Goal: Check status: Check status

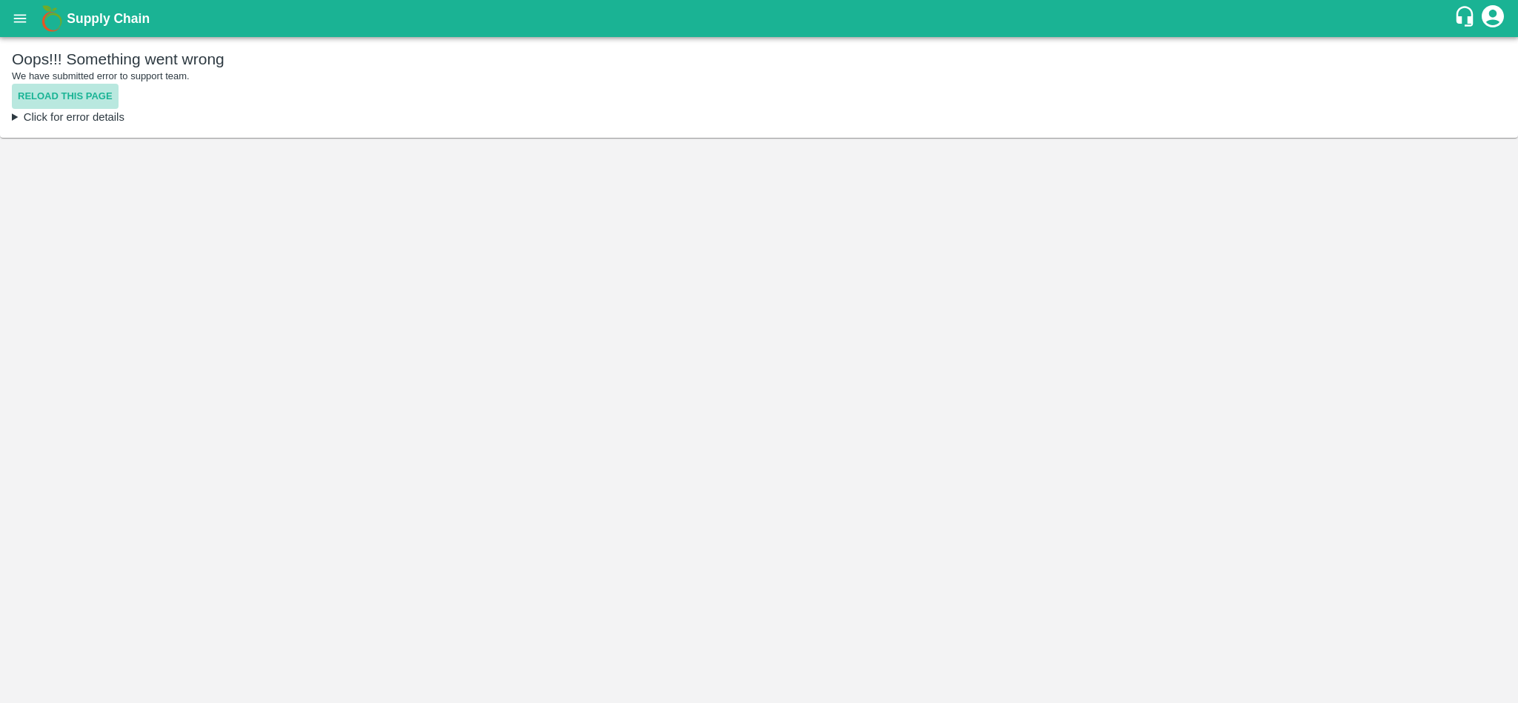
click at [69, 91] on button "Reload this page" at bounding box center [65, 97] width 107 height 26
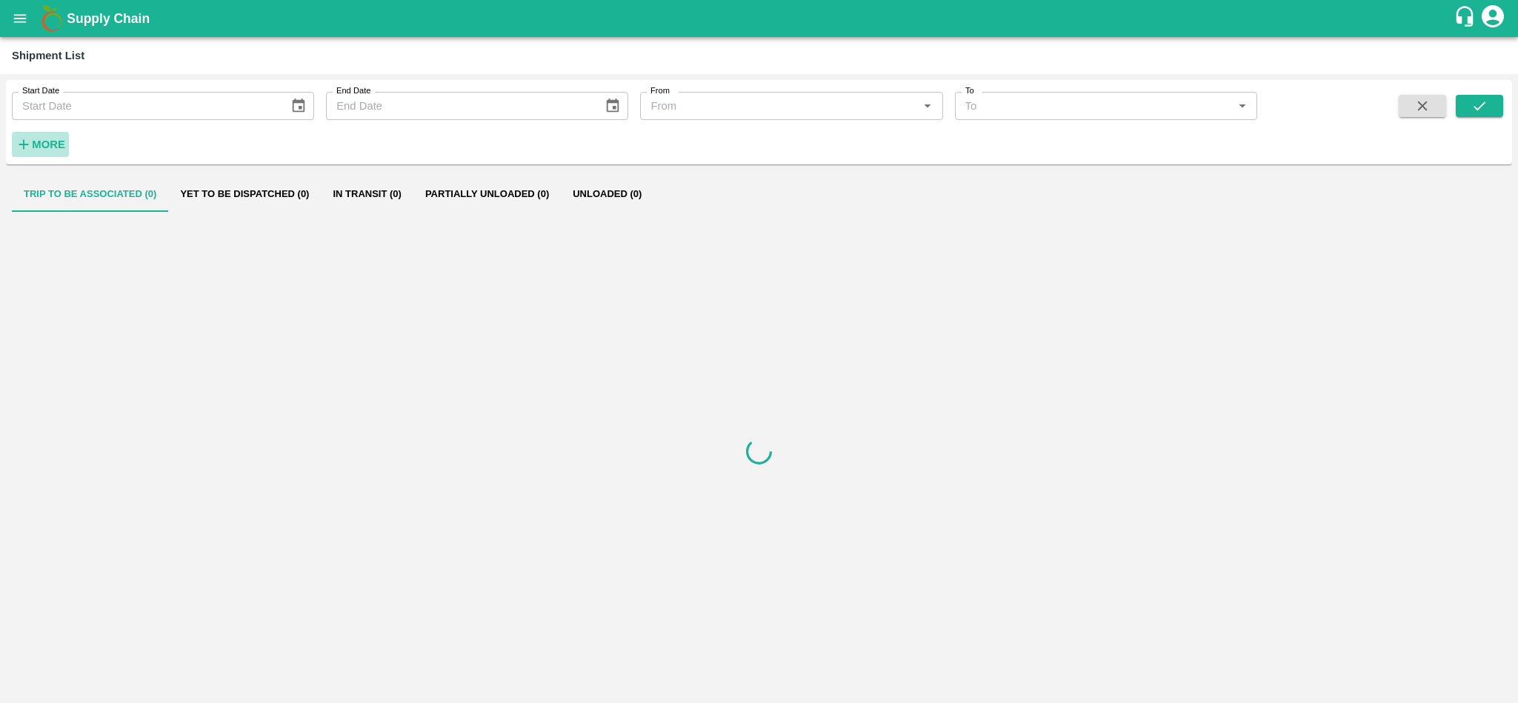
click at [43, 147] on strong "More" at bounding box center [48, 145] width 33 height 12
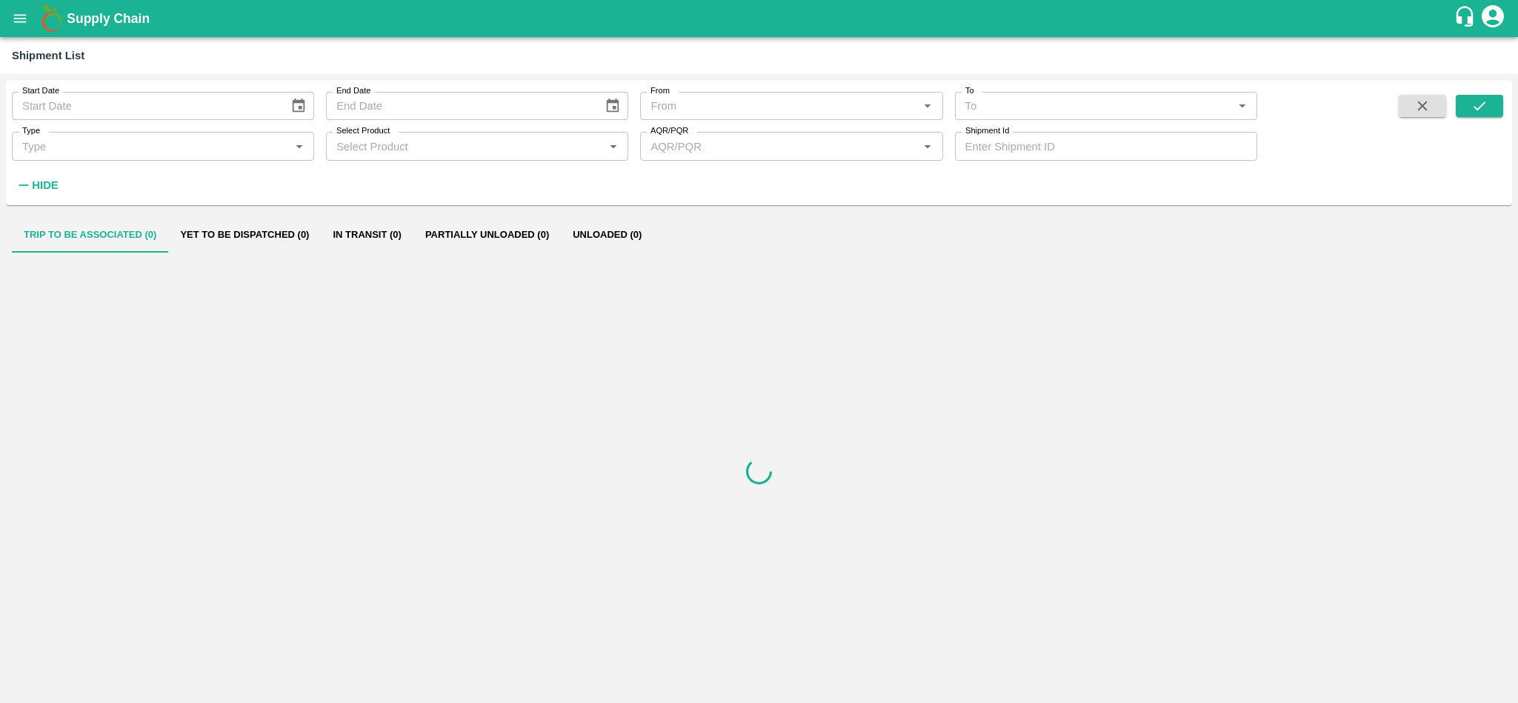
click at [461, 139] on input "Select Product" at bounding box center [464, 145] width 269 height 19
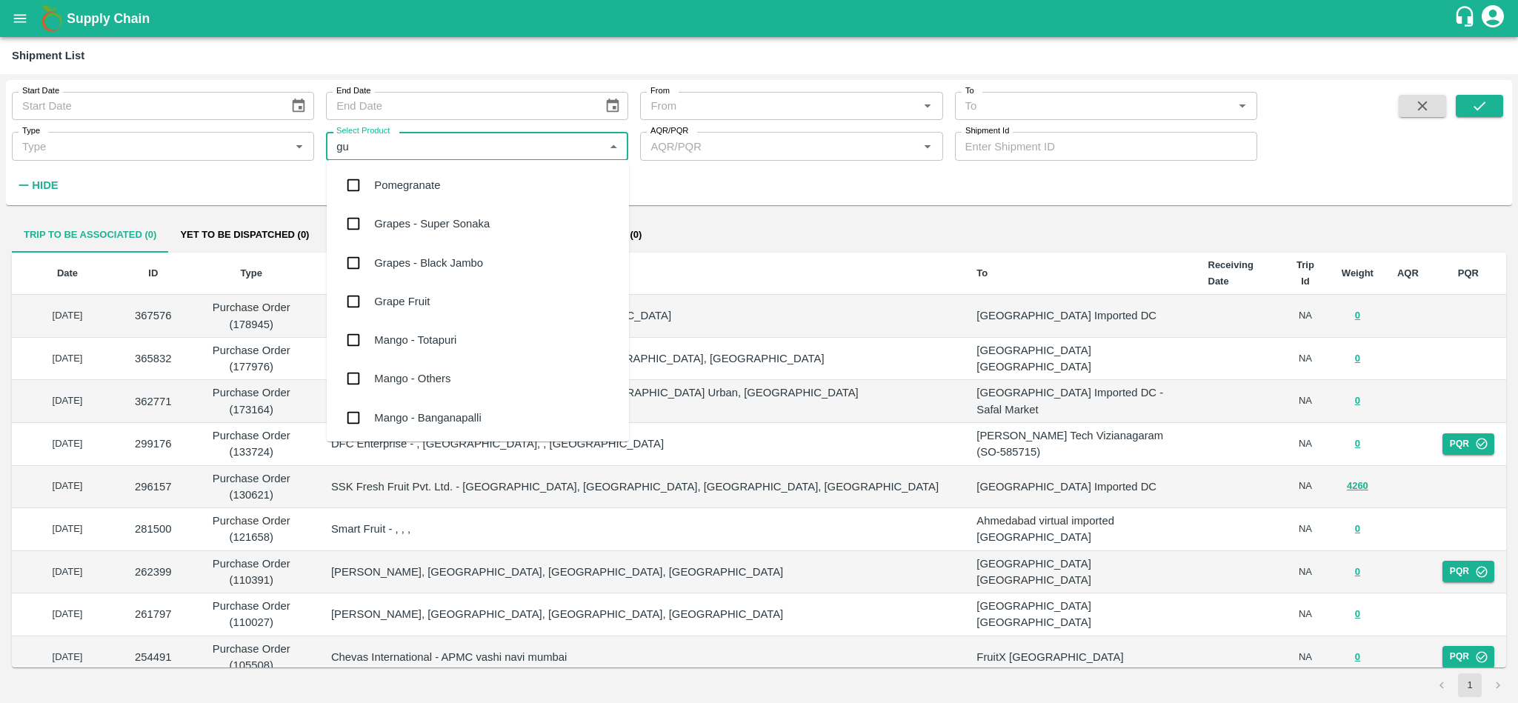
type input "gua"
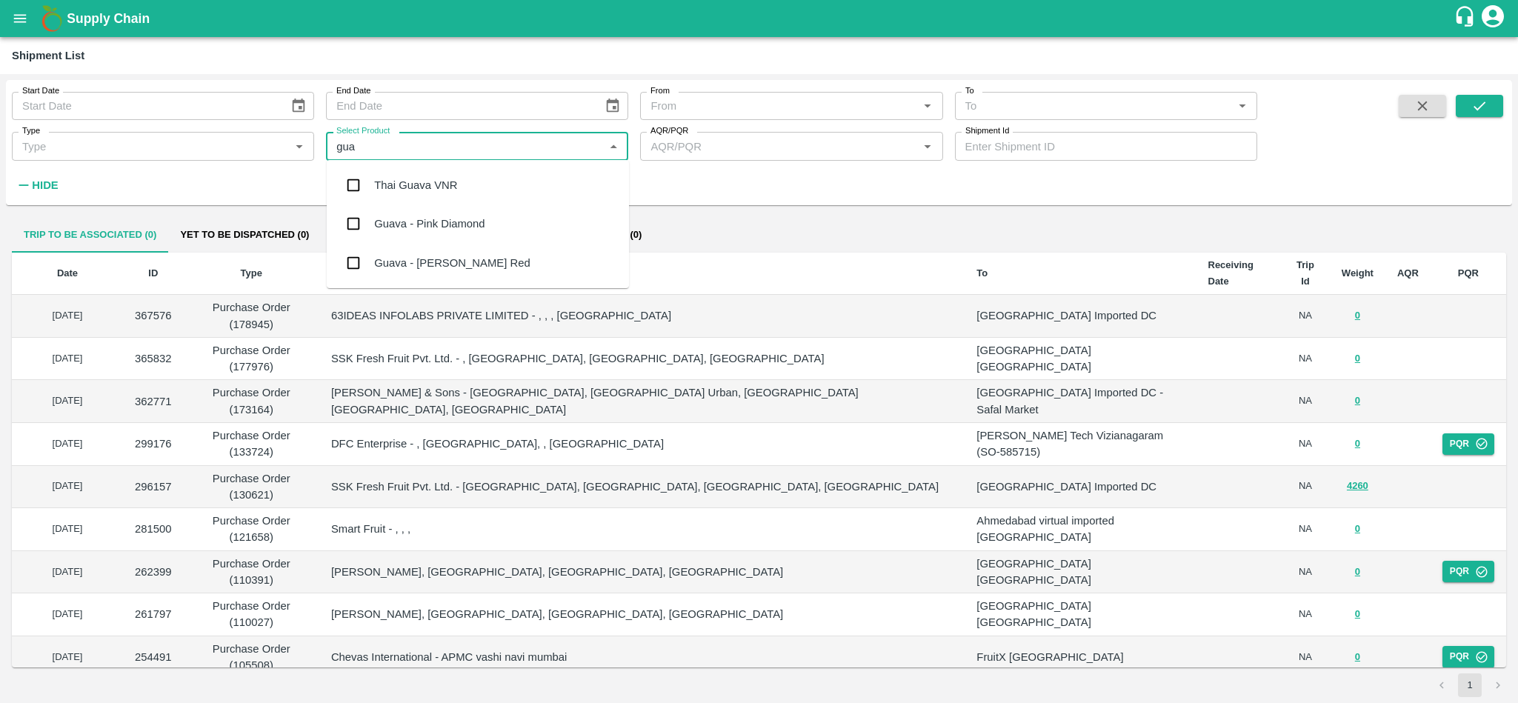
click at [345, 187] on input "checkbox" at bounding box center [353, 185] width 30 height 30
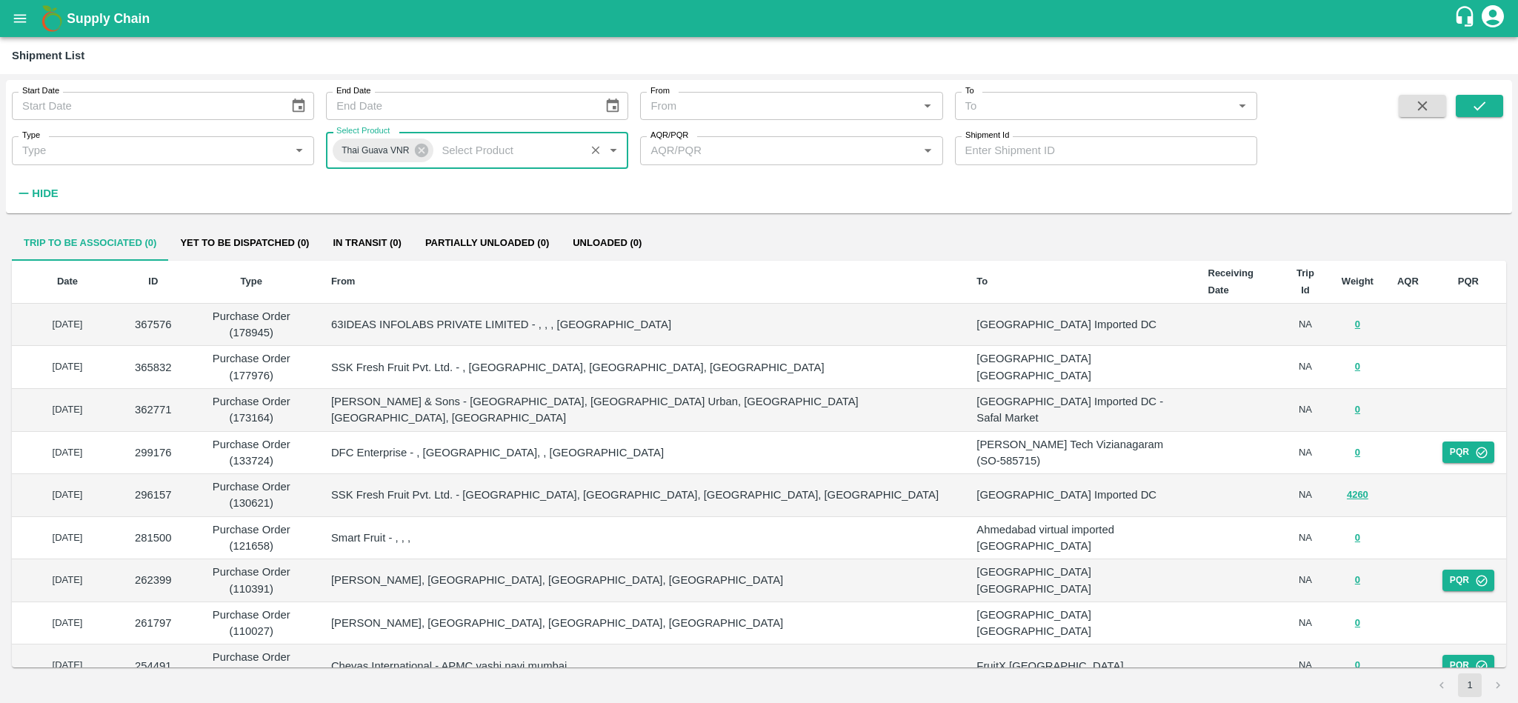
click at [465, 152] on input "Select Product" at bounding box center [508, 150] width 144 height 19
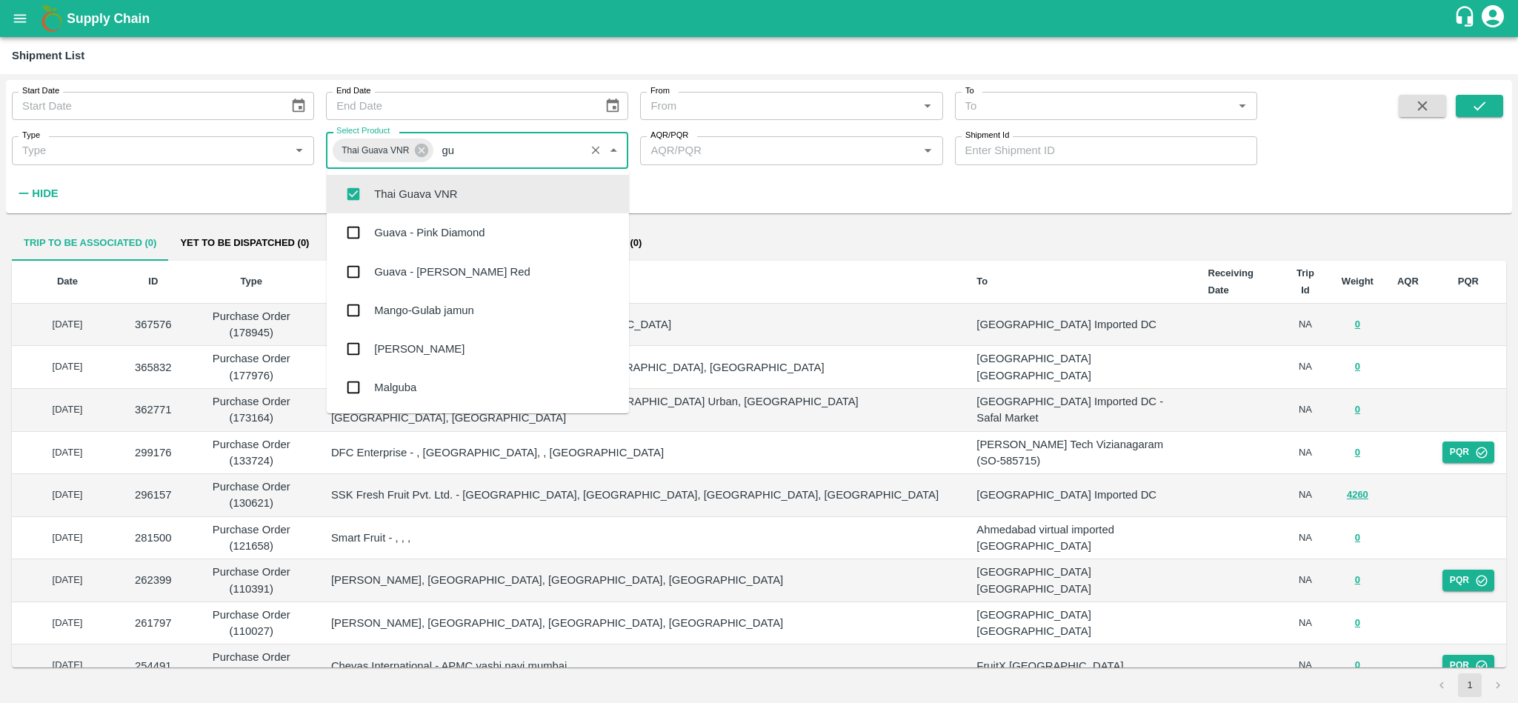
type input "gua"
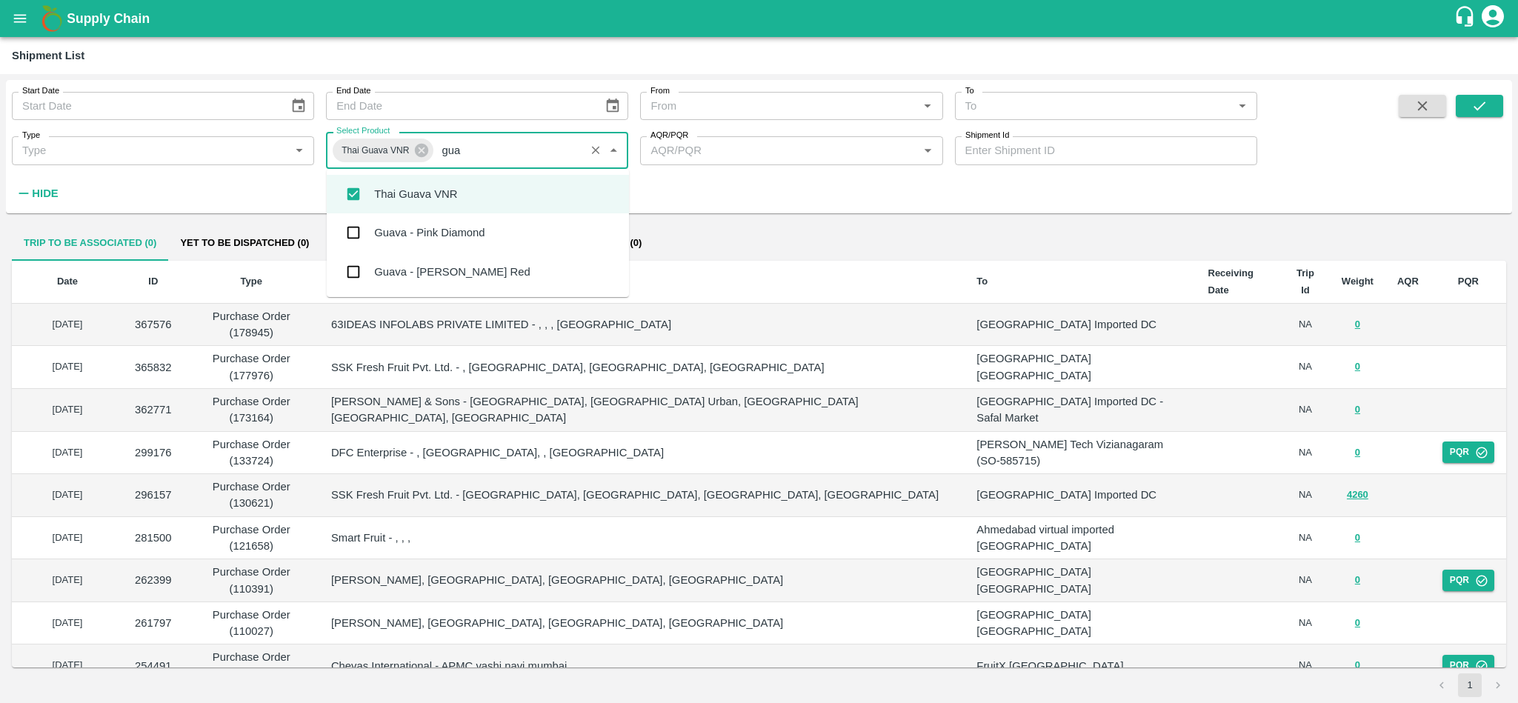
click at [350, 276] on input "checkbox" at bounding box center [353, 272] width 30 height 30
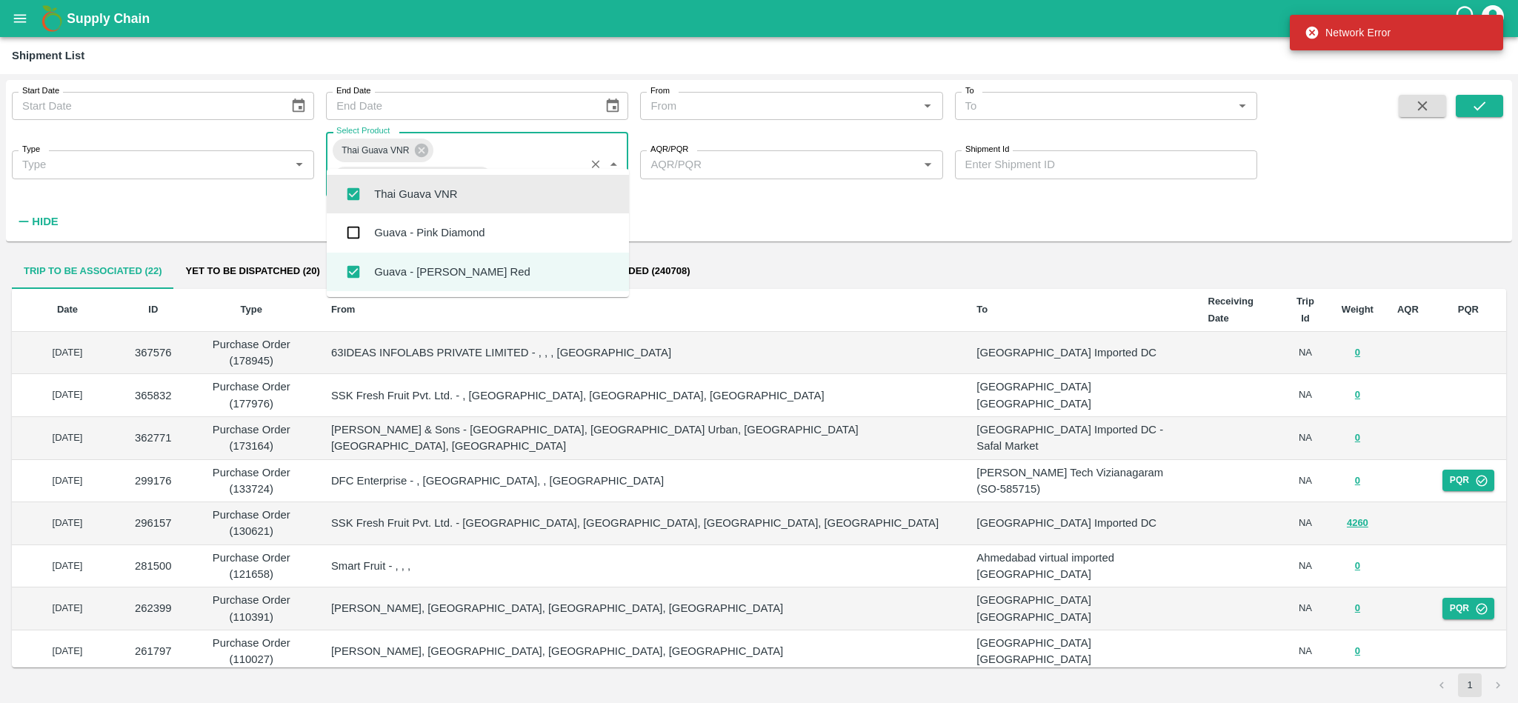
type input "guava"
click at [345, 229] on input "checkbox" at bounding box center [353, 233] width 30 height 30
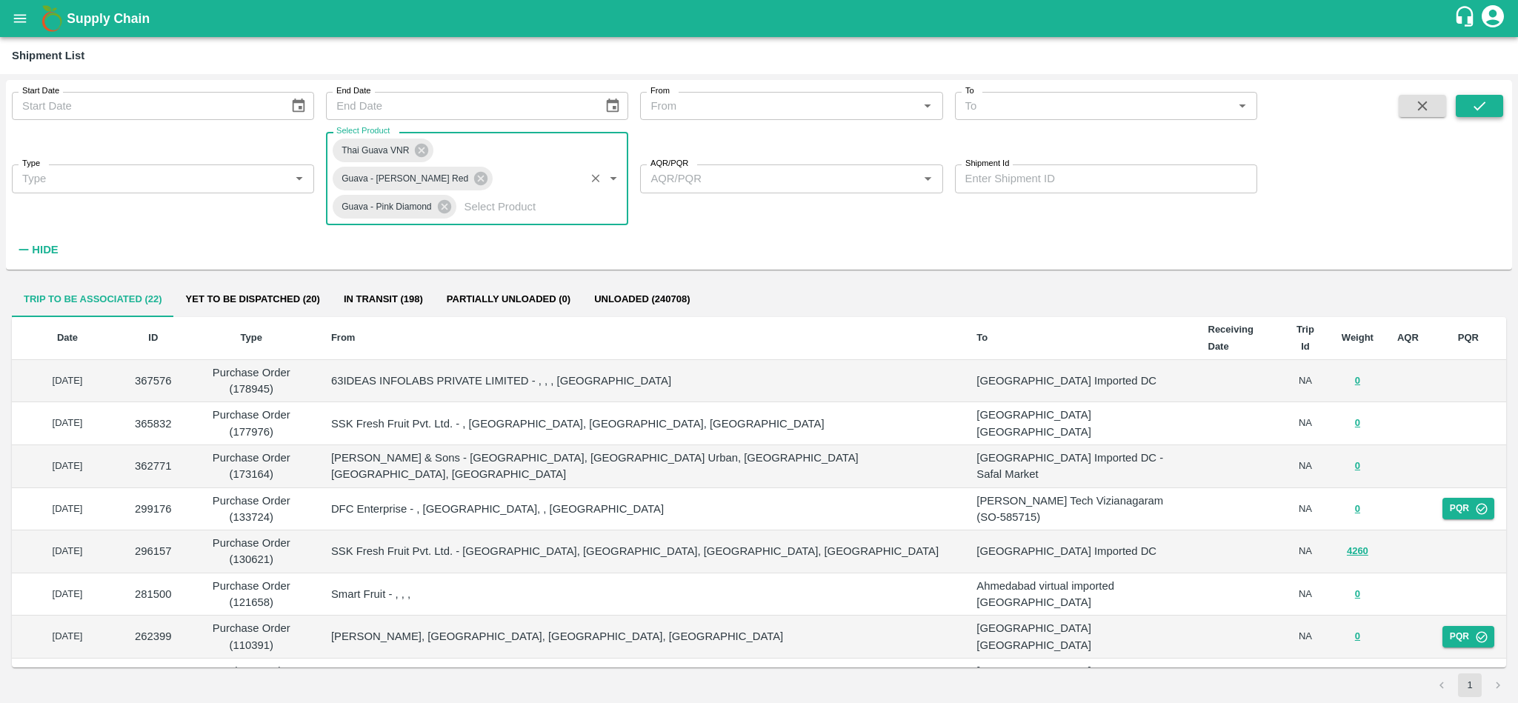
click at [1483, 107] on icon "submit" at bounding box center [1479, 106] width 16 height 16
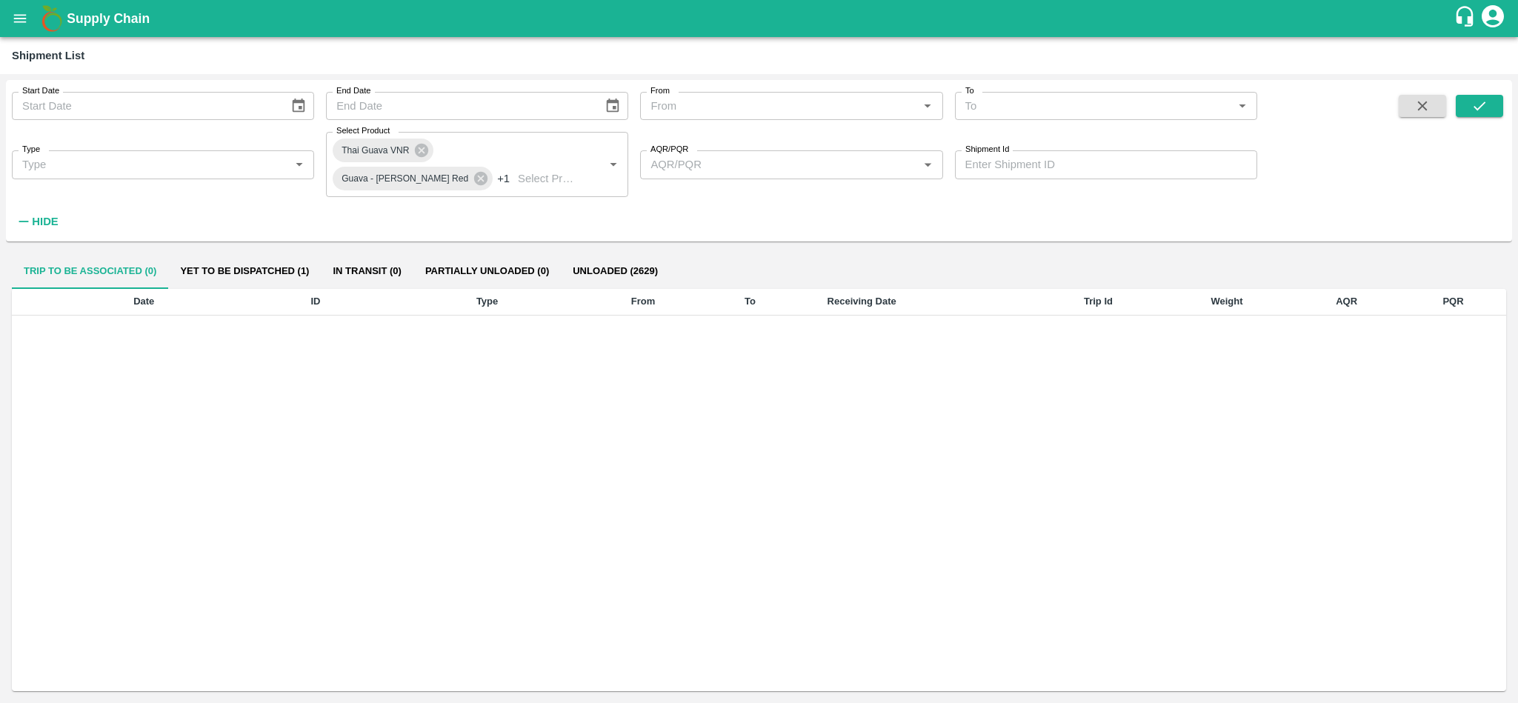
click at [621, 260] on button "Unloaded (2629)" at bounding box center [615, 271] width 109 height 36
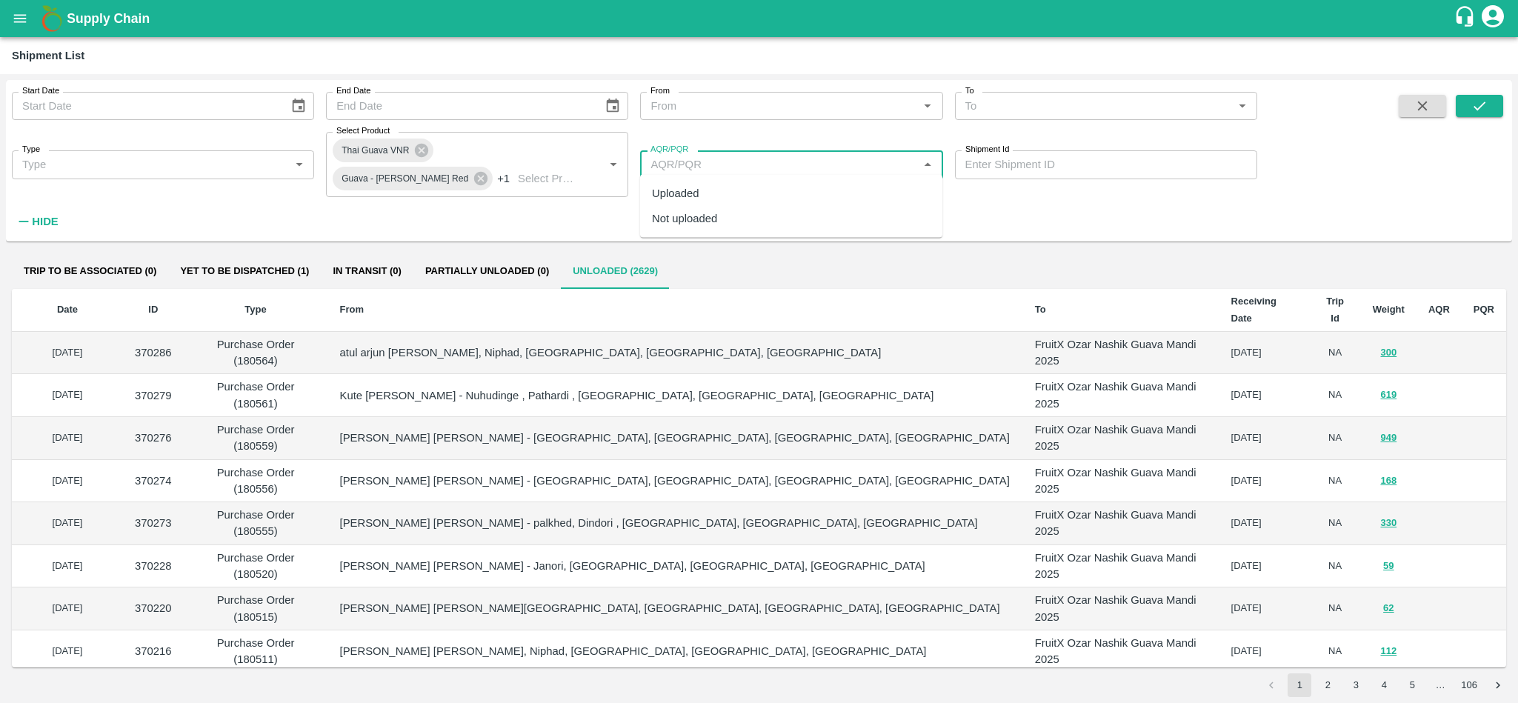
click at [710, 165] on input "AQR/PQR" at bounding box center [778, 164] width 269 height 19
click at [698, 192] on div "Uploaded" at bounding box center [675, 193] width 47 height 16
type input "Uploaded"
click at [1485, 101] on icon "submit" at bounding box center [1479, 106] width 16 height 16
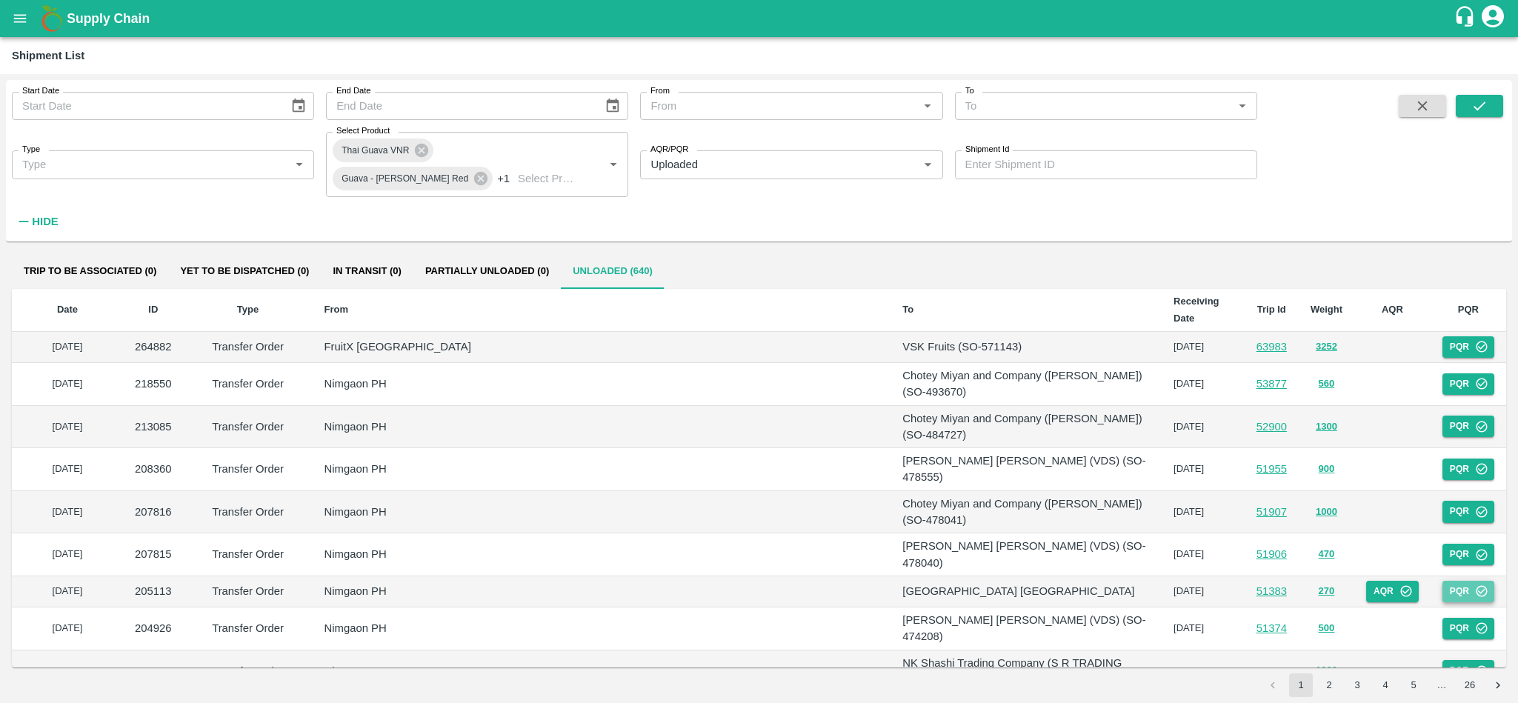
click at [1461, 581] on button "PQR" at bounding box center [1468, 591] width 52 height 21
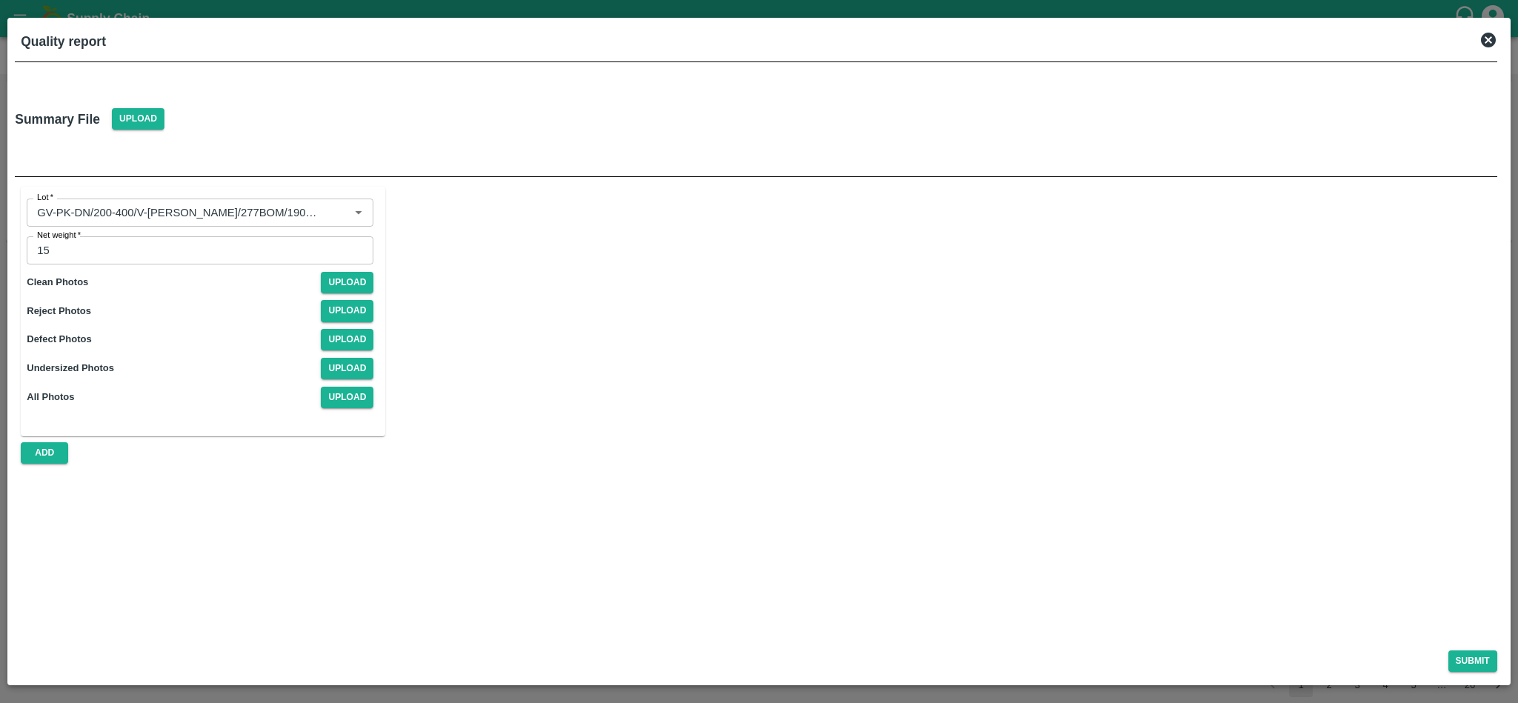
click at [227, 123] on div at bounding box center [281, 119] width 222 height 79
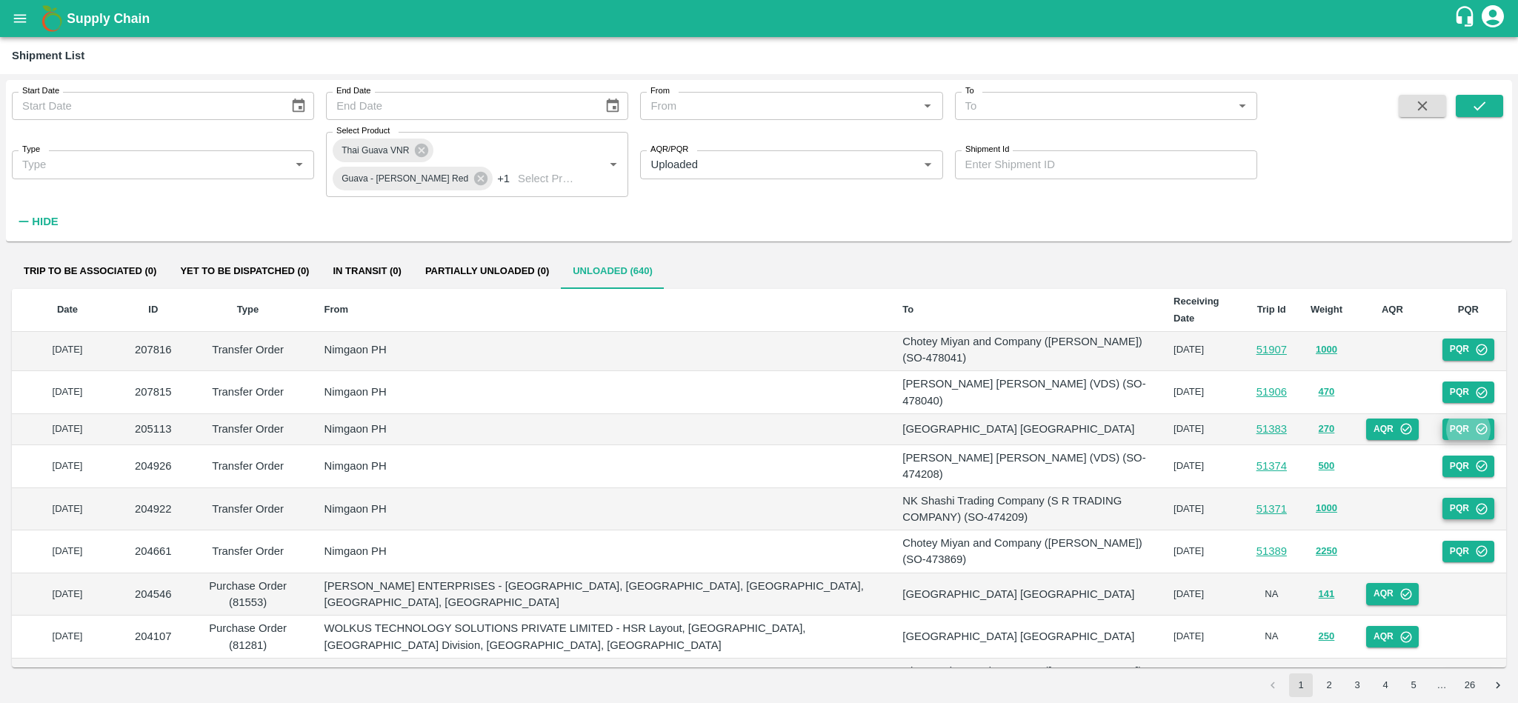
scroll to position [164, 0]
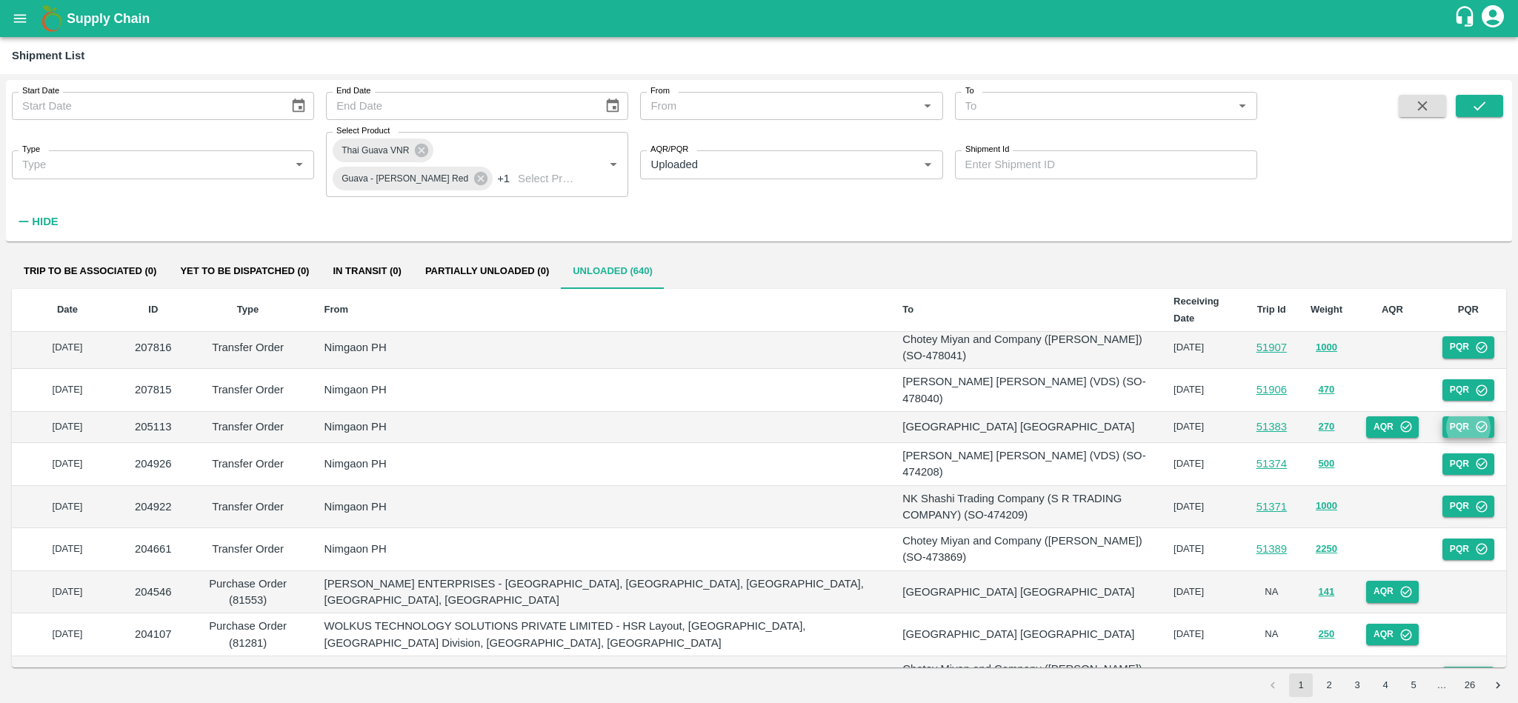
click at [1462, 664] on button "PQR" at bounding box center [1468, 677] width 52 height 21
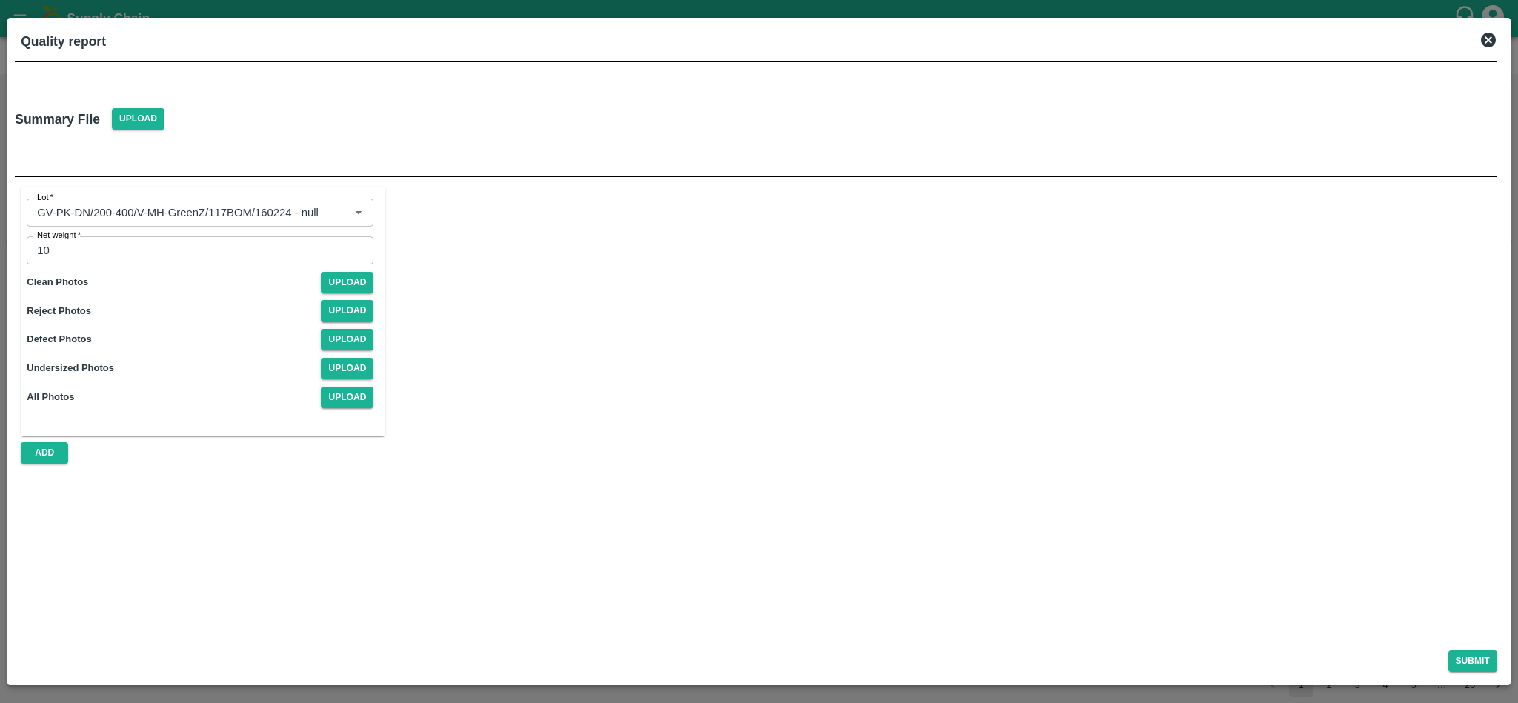
click at [211, 103] on div at bounding box center [281, 119] width 222 height 79
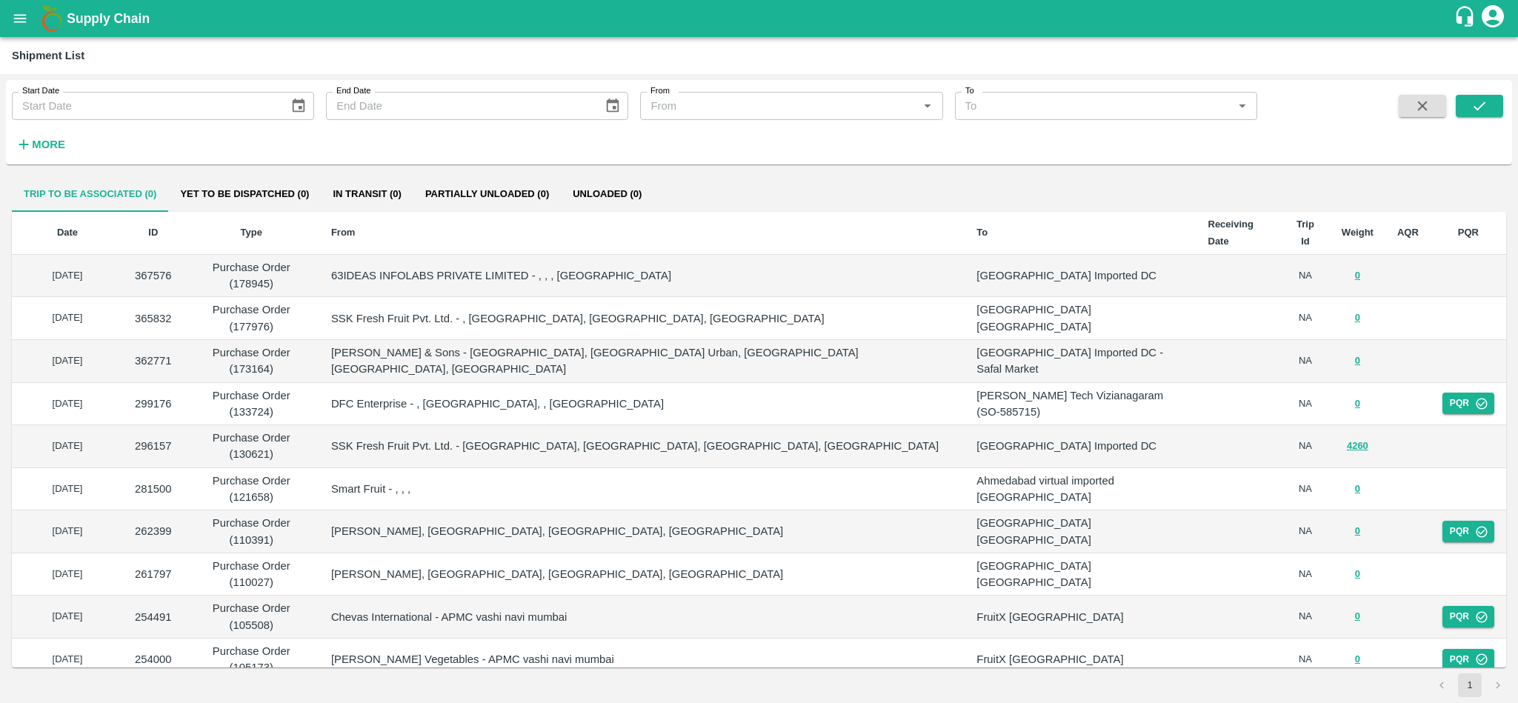
click at [51, 144] on strong "More" at bounding box center [48, 145] width 33 height 12
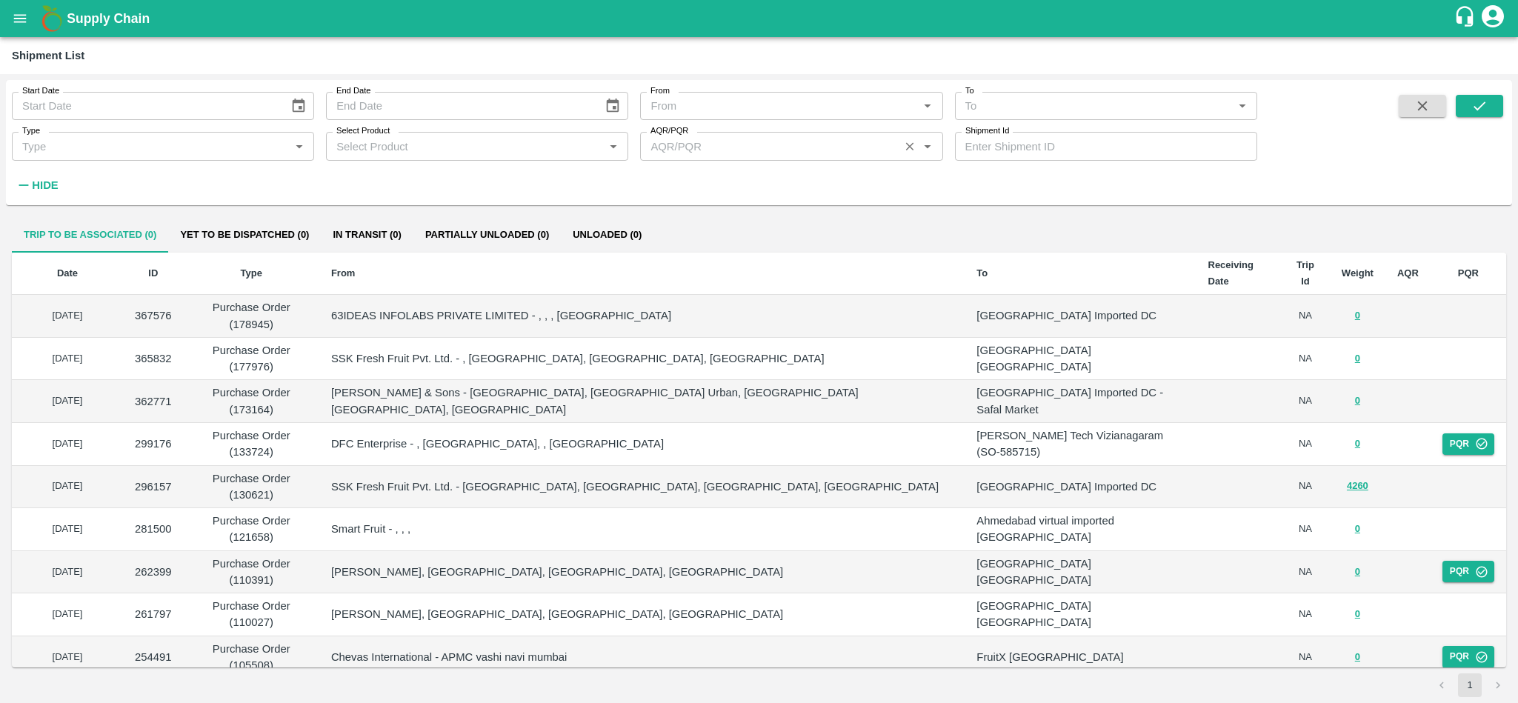
click at [735, 152] on input "AQR/PQR" at bounding box center [769, 145] width 250 height 19
click at [715, 184] on div "Uploaded" at bounding box center [791, 178] width 302 height 25
type input "Uploaded"
click at [520, 151] on input "Select Product" at bounding box center [464, 145] width 269 height 19
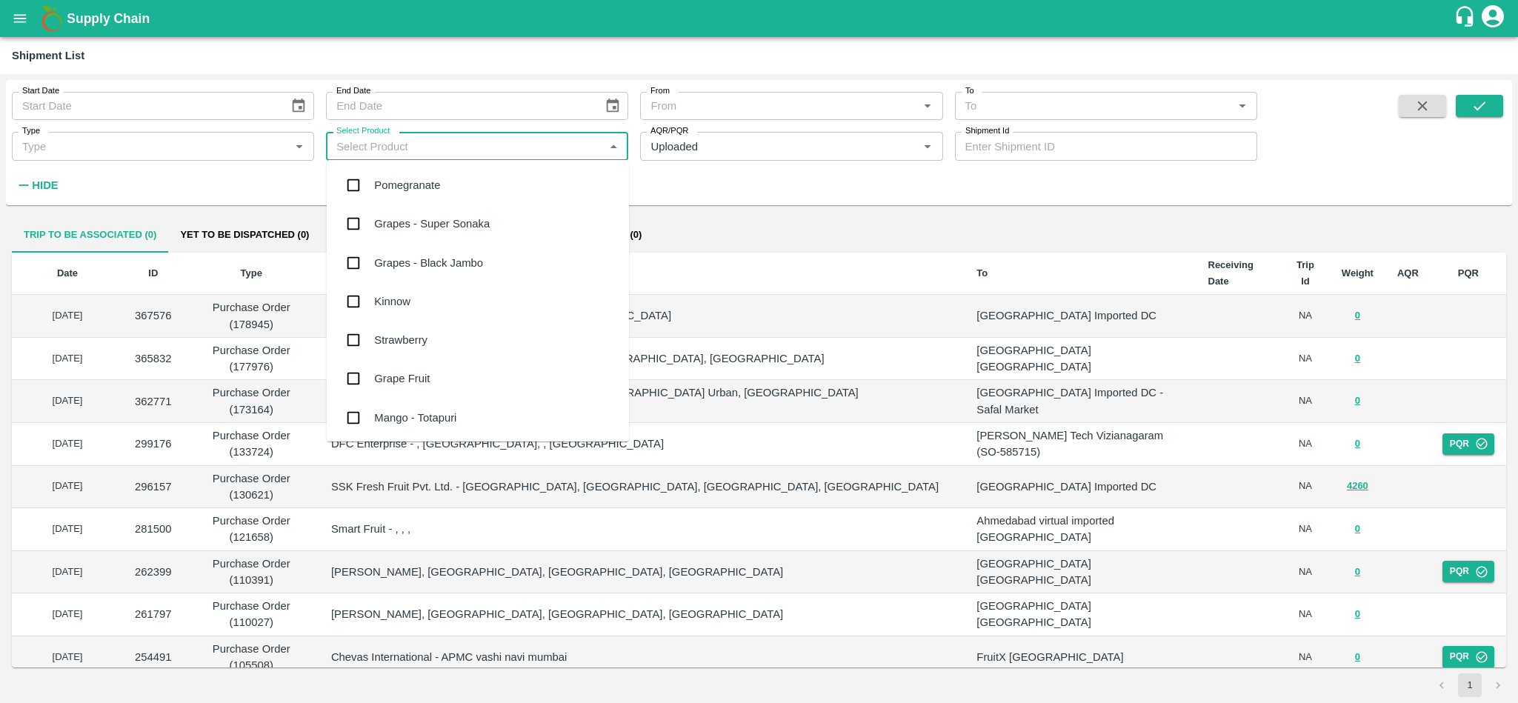
click at [356, 181] on input "checkbox" at bounding box center [353, 185] width 30 height 30
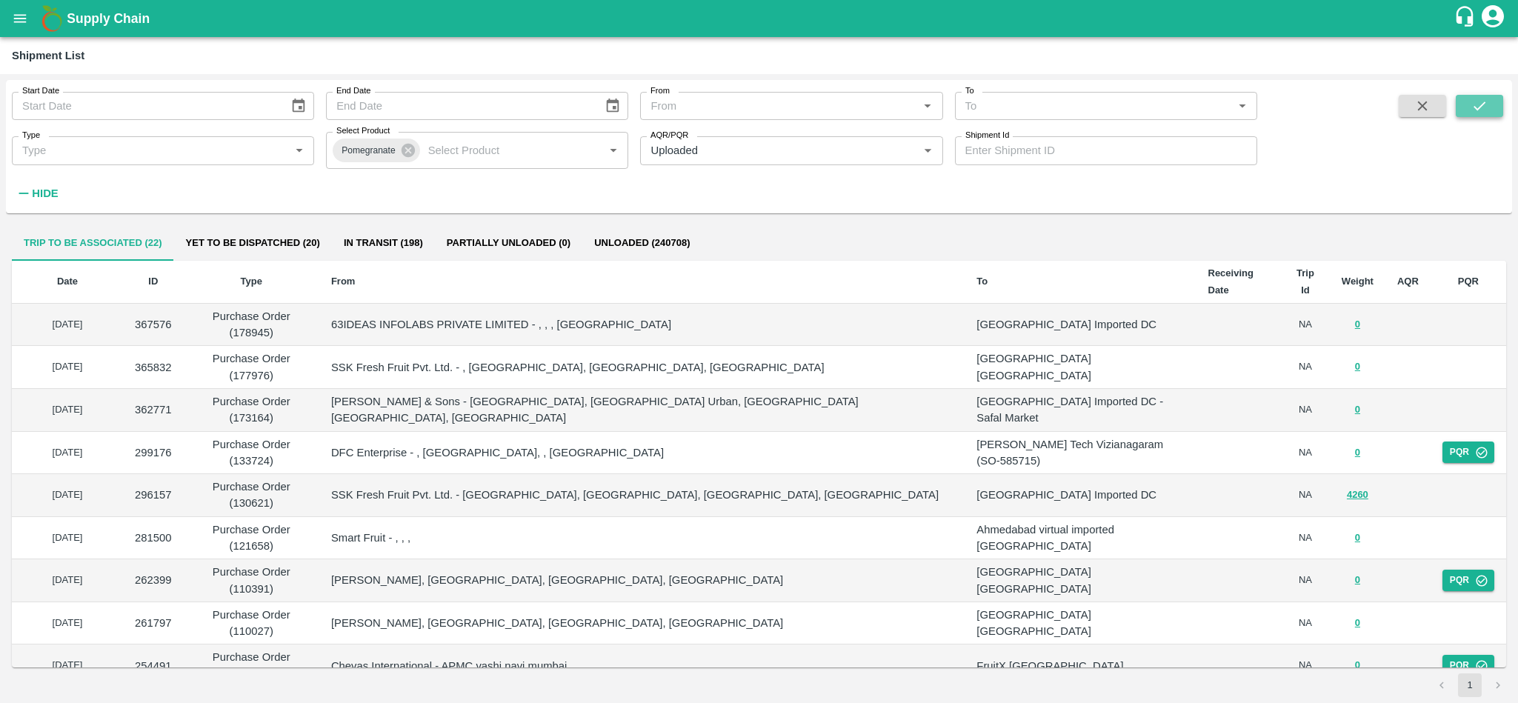
click at [1489, 104] on button "submit" at bounding box center [1478, 106] width 47 height 22
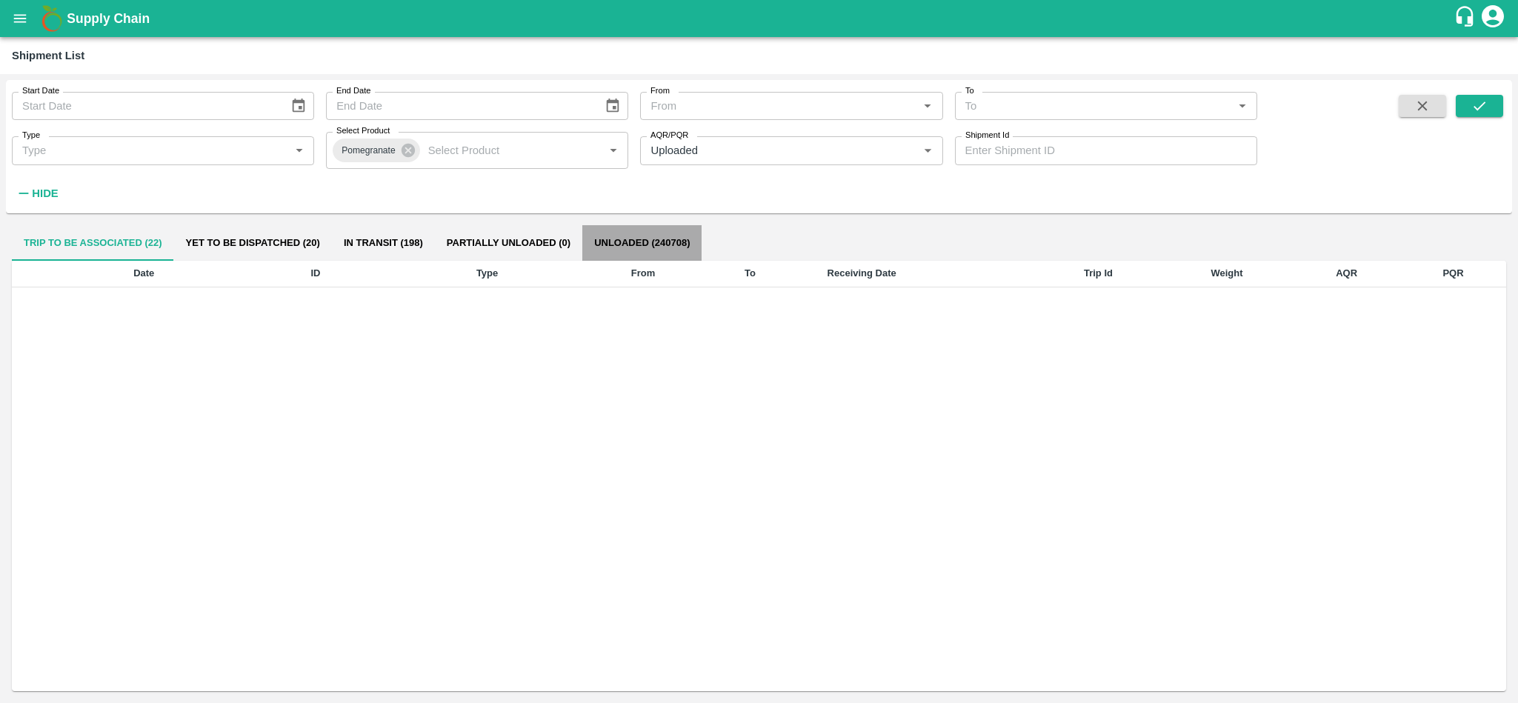
click at [664, 240] on button "Unloaded (240708)" at bounding box center [641, 243] width 119 height 36
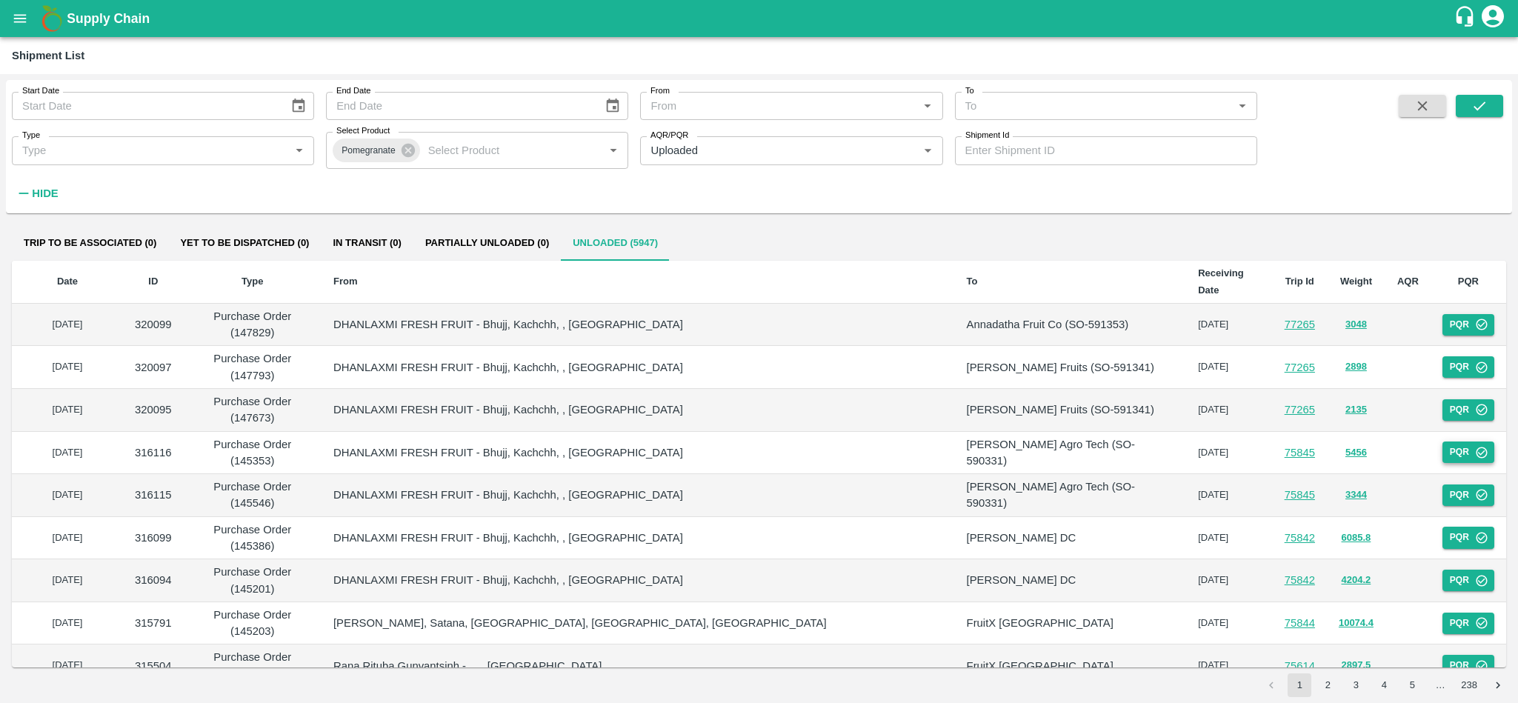
click at [1453, 441] on button "PQR" at bounding box center [1468, 451] width 52 height 21
